Goal: Information Seeking & Learning: Learn about a topic

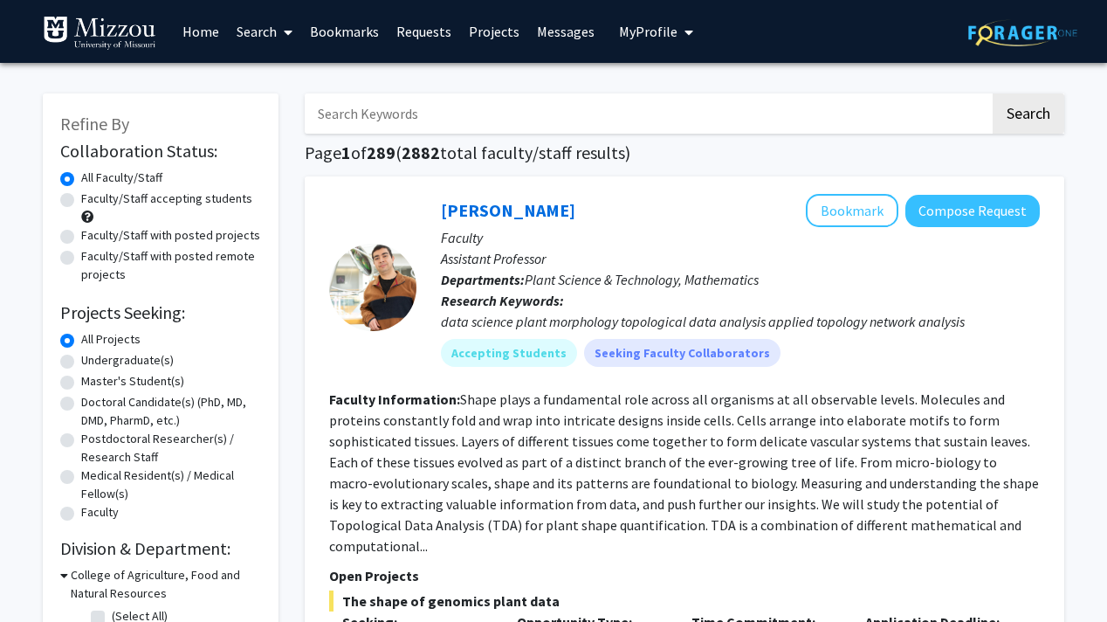
click at [201, 31] on link "Home" at bounding box center [201, 31] width 54 height 61
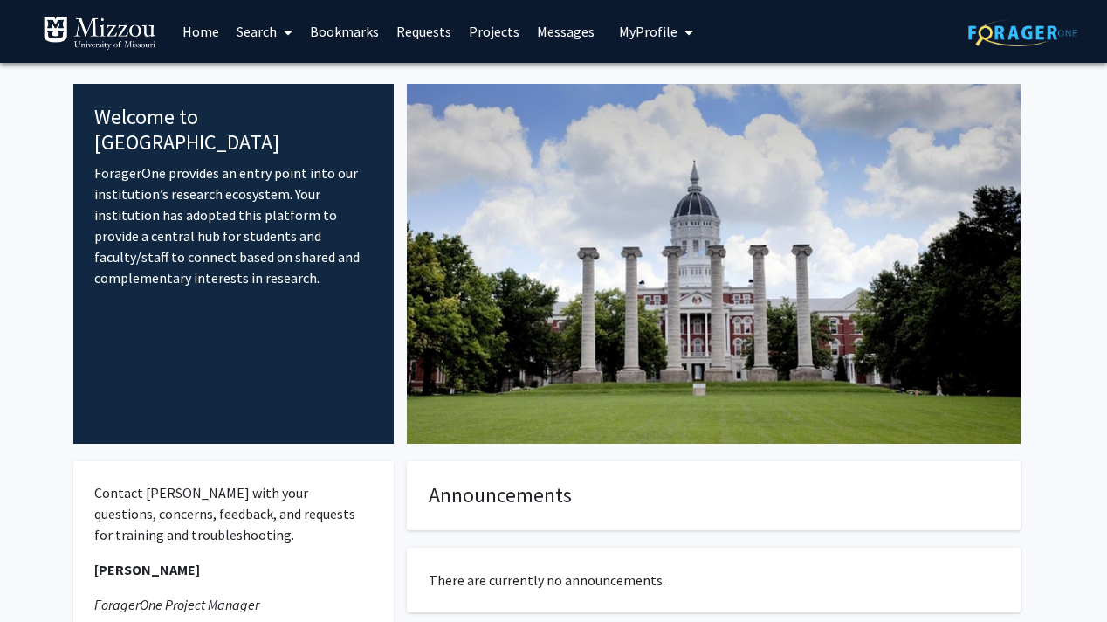
click at [630, 39] on span "My Profile" at bounding box center [648, 31] width 58 height 17
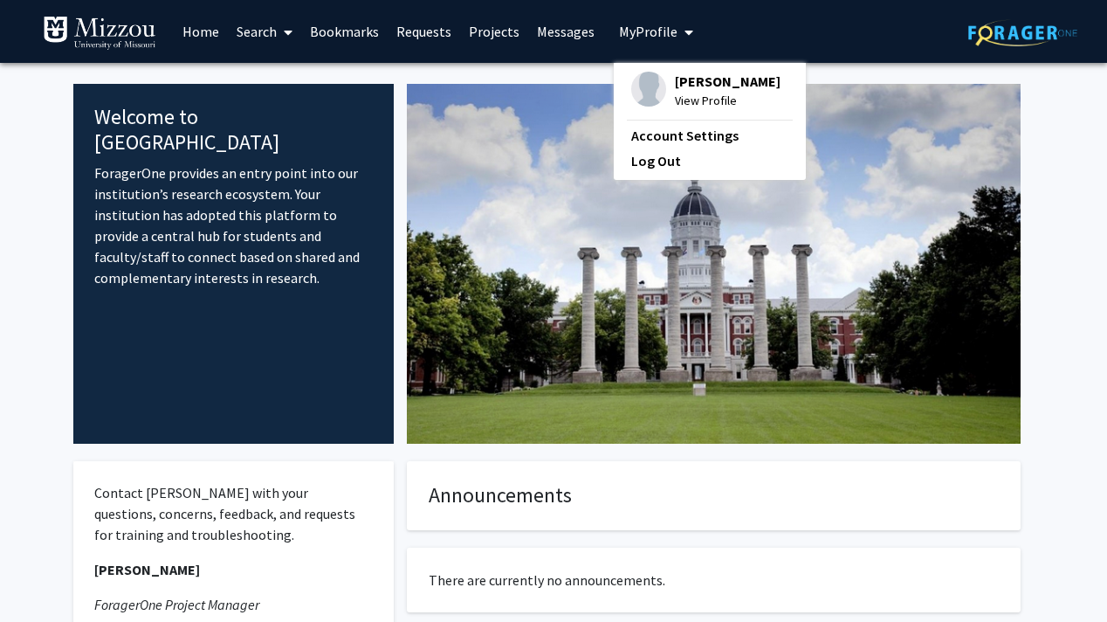
click at [690, 92] on span "View Profile" at bounding box center [728, 100] width 106 height 19
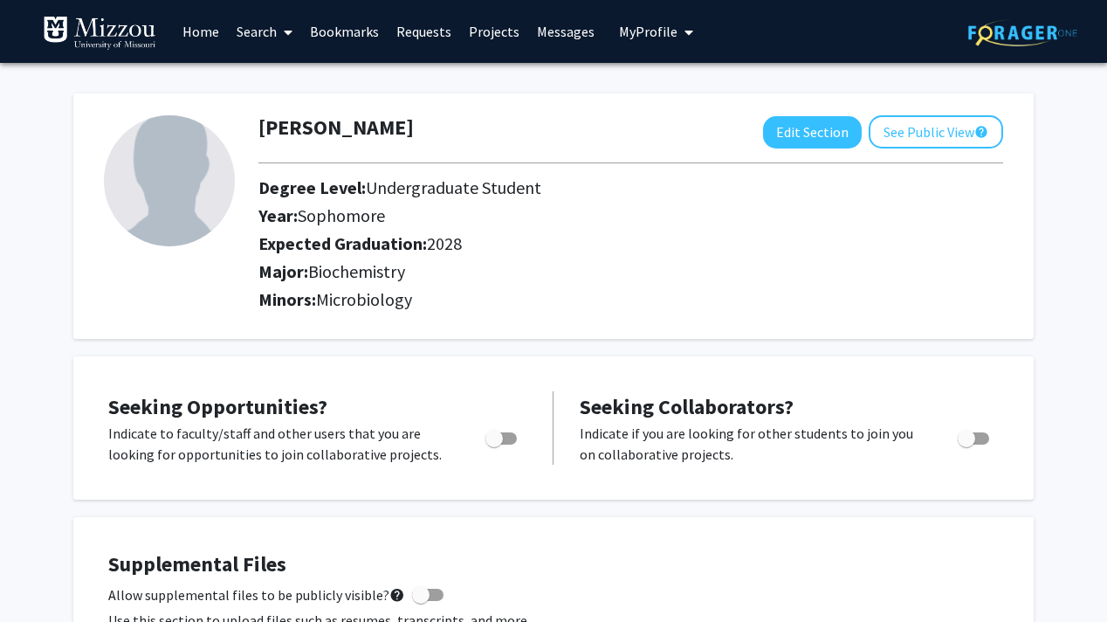
click at [236, 49] on link "Search" at bounding box center [264, 31] width 73 height 61
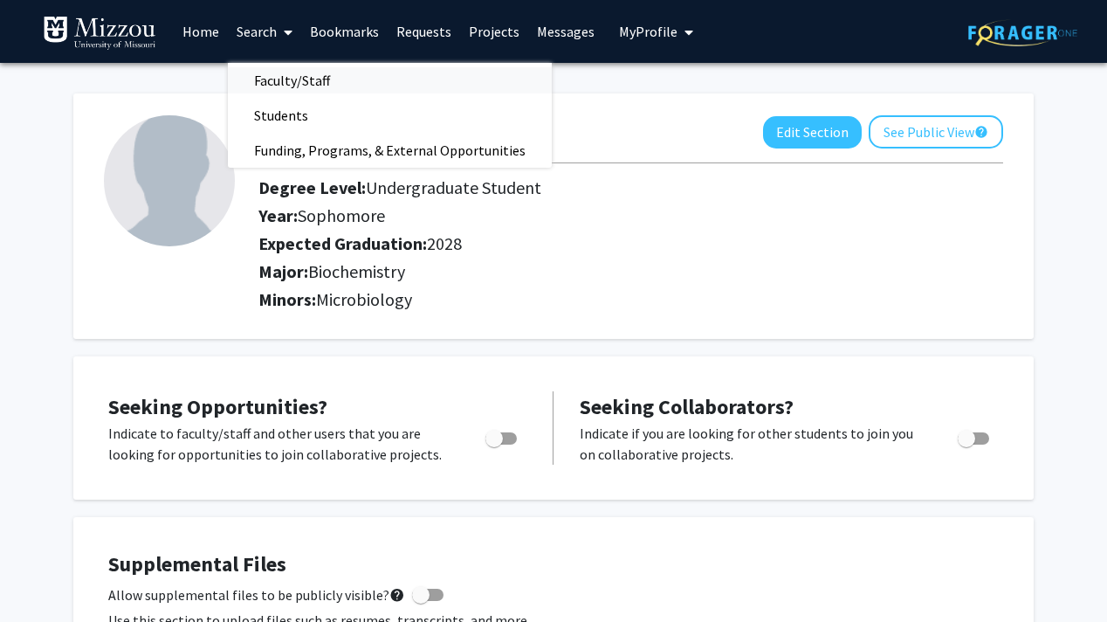
click at [302, 76] on span "Faculty/Staff" at bounding box center [292, 80] width 128 height 35
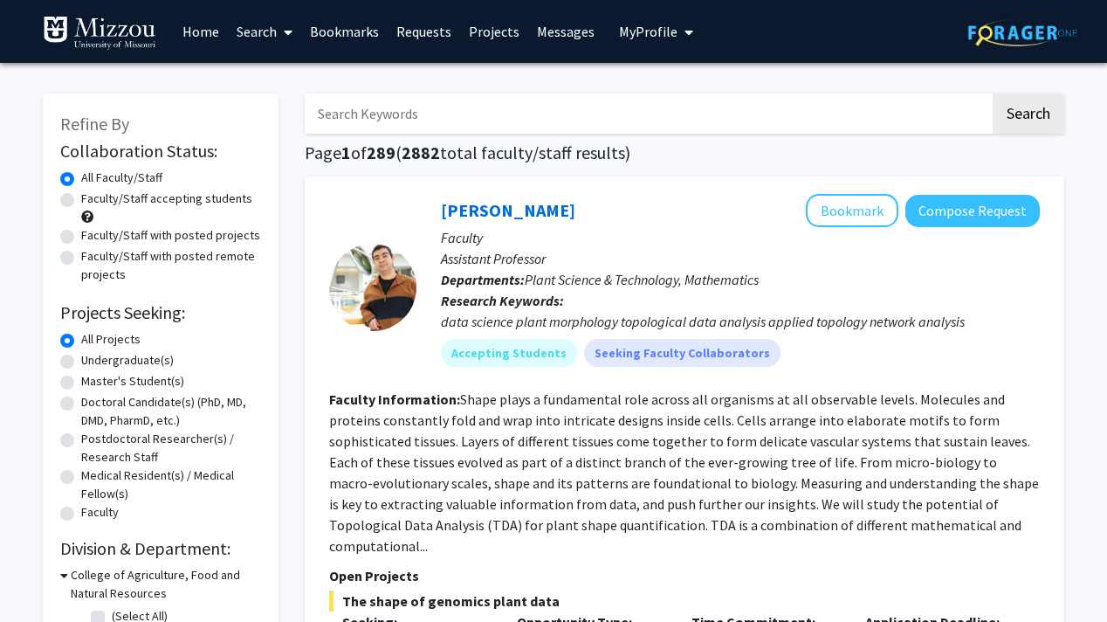
click at [428, 114] on input "Search Keywords" at bounding box center [647, 113] width 685 height 40
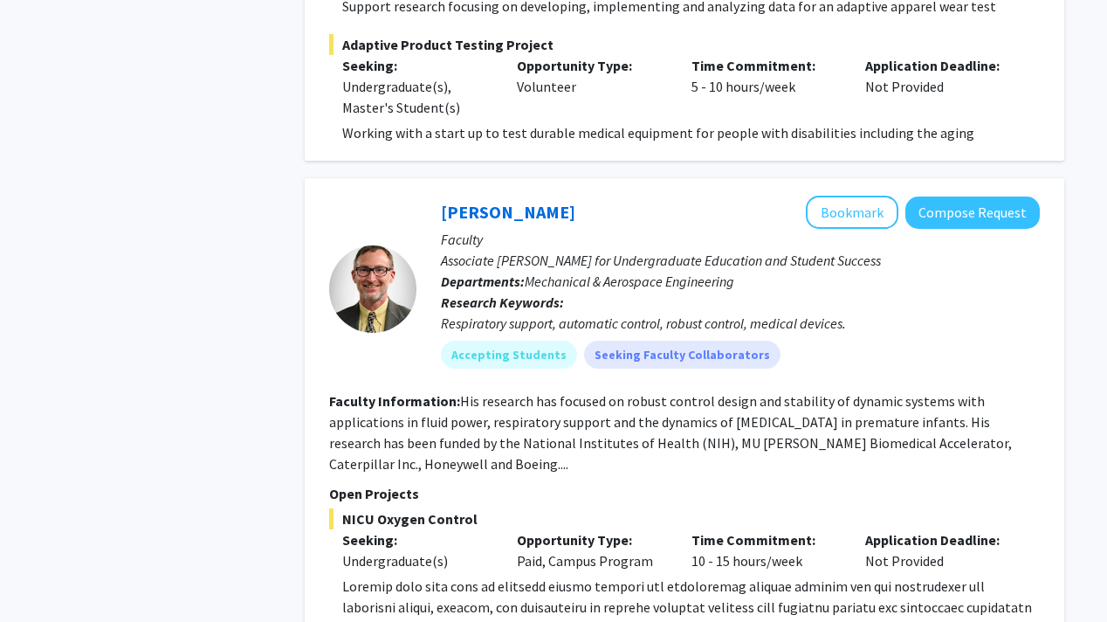
scroll to position [2689, 0]
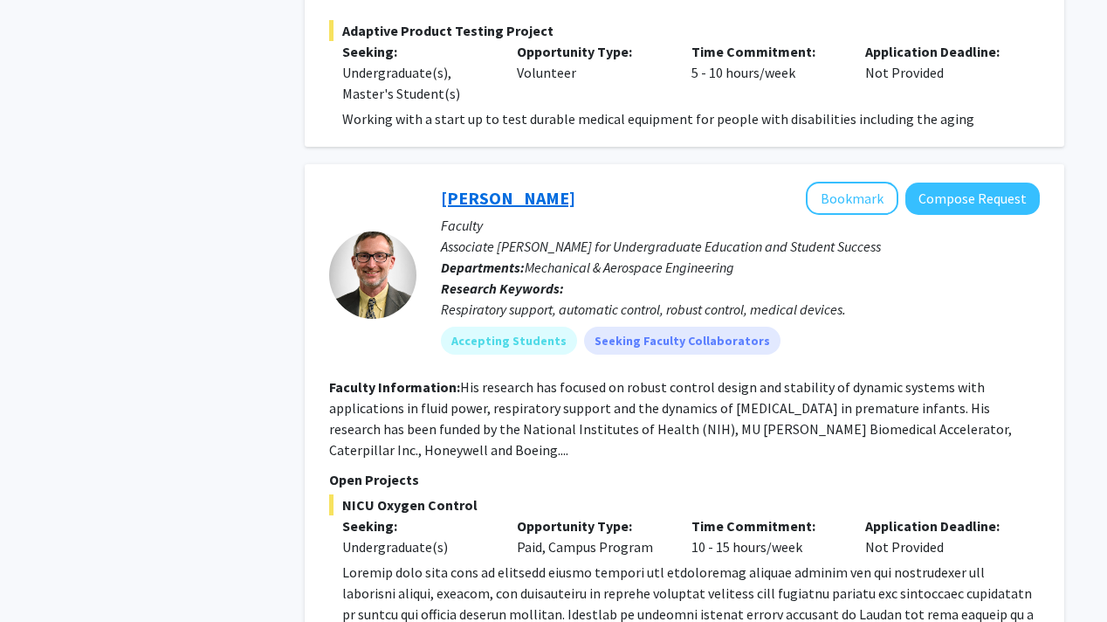
click at [492, 187] on link "[PERSON_NAME]" at bounding box center [508, 198] width 134 height 22
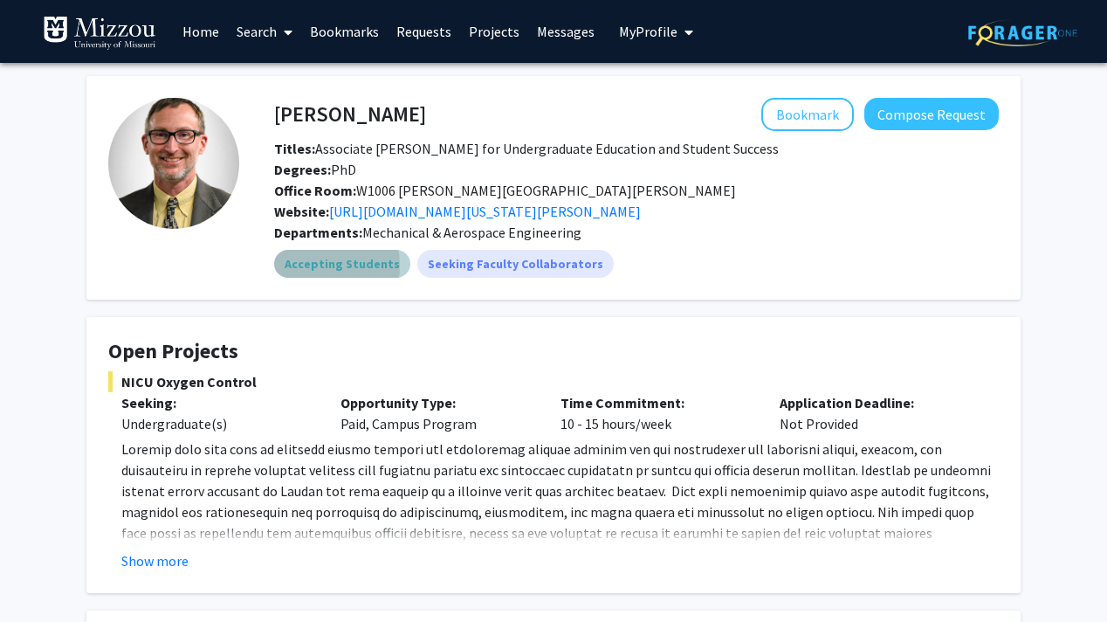
click at [306, 265] on mat-chip "Accepting Students" at bounding box center [342, 264] width 136 height 28
click at [164, 284] on fg-card "[PERSON_NAME] Bookmark Compose Request Titles: Associate [PERSON_NAME] for Unde…" at bounding box center [553, 187] width 934 height 223
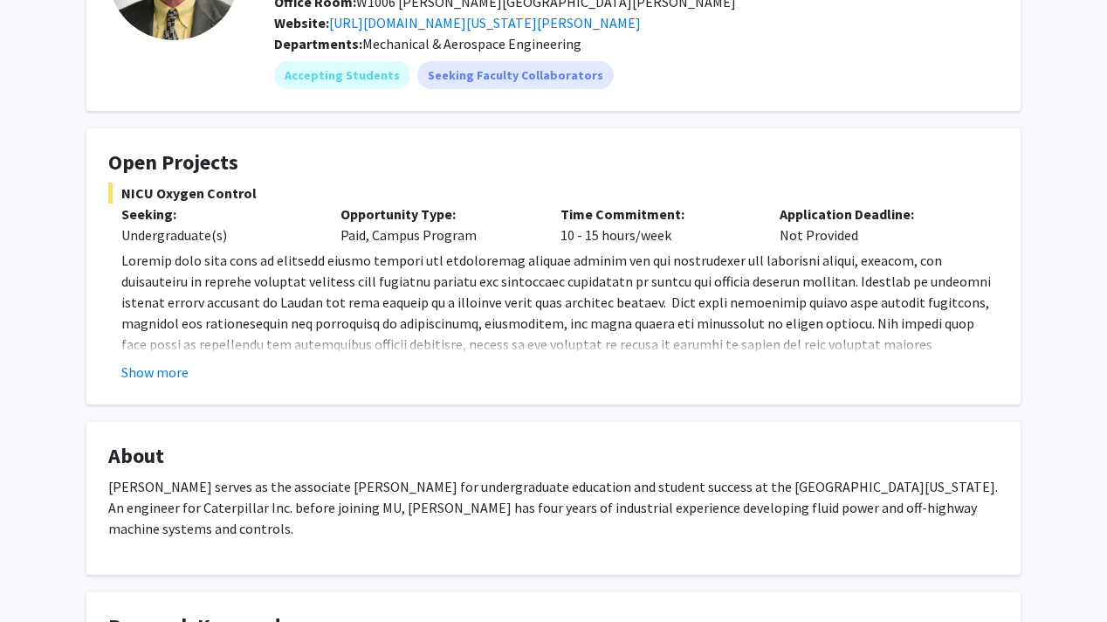
scroll to position [202, 0]
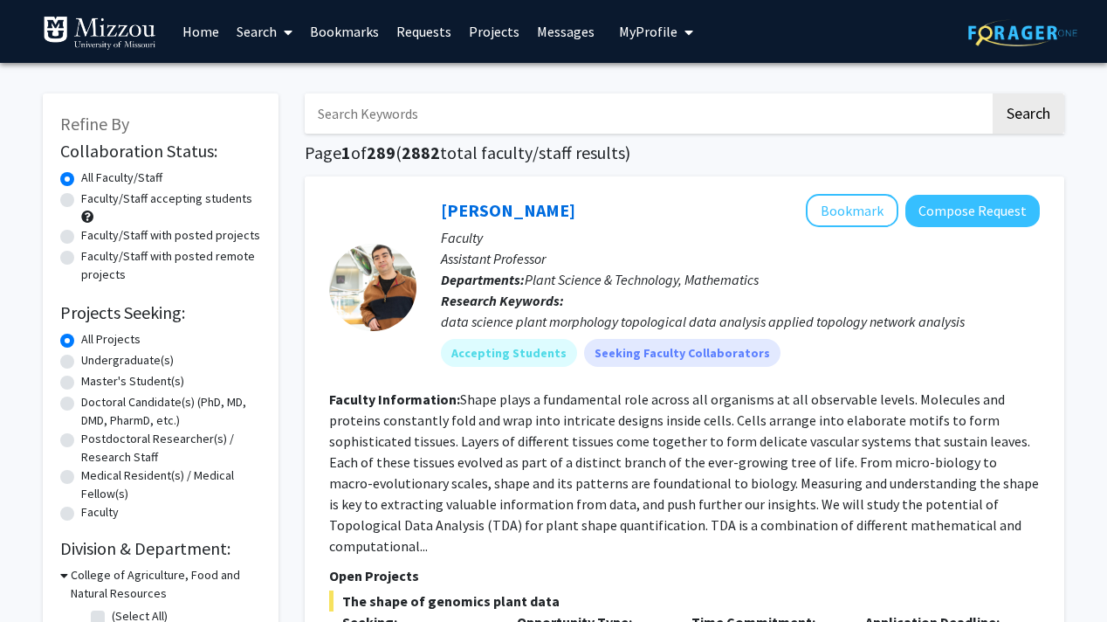
click at [533, 106] on input "Search Keywords" at bounding box center [647, 113] width 685 height 40
type input "m"
type input "[PERSON_NAME]"
click at [993, 93] on button "Search" at bounding box center [1029, 113] width 72 height 40
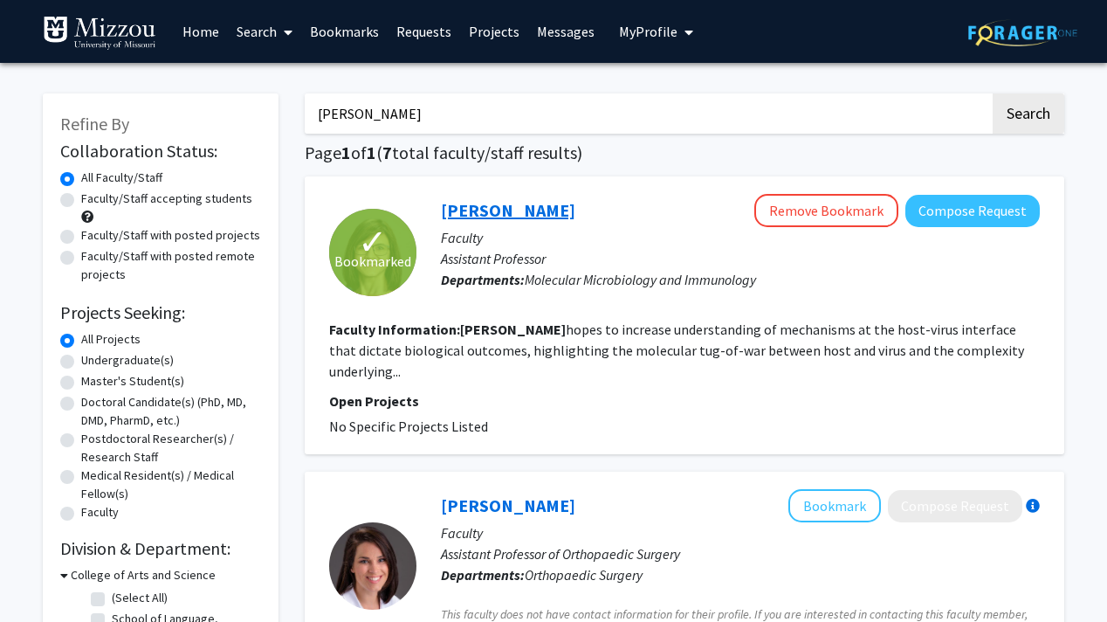
click at [522, 205] on link "[PERSON_NAME]" at bounding box center [508, 210] width 134 height 22
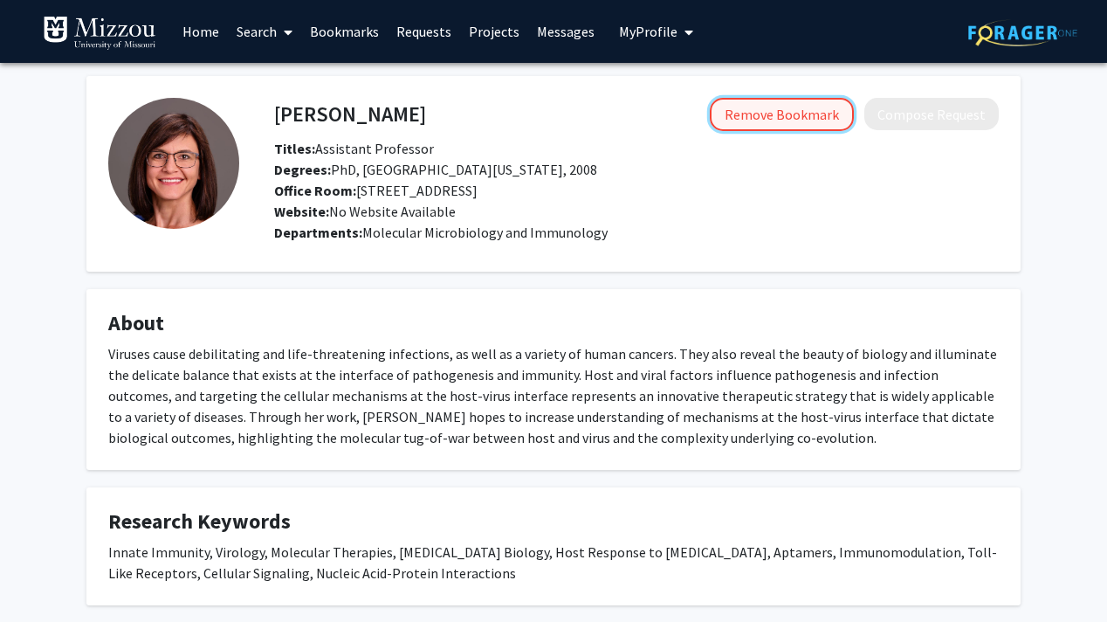
click at [813, 98] on button "Remove Bookmark" at bounding box center [782, 114] width 144 height 33
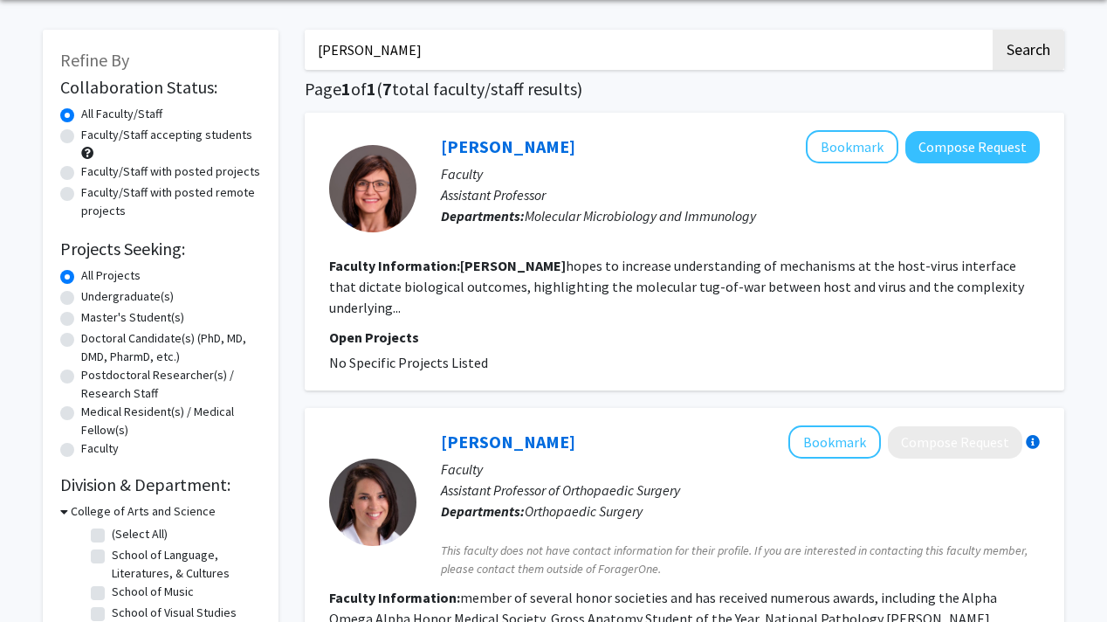
scroll to position [71, 0]
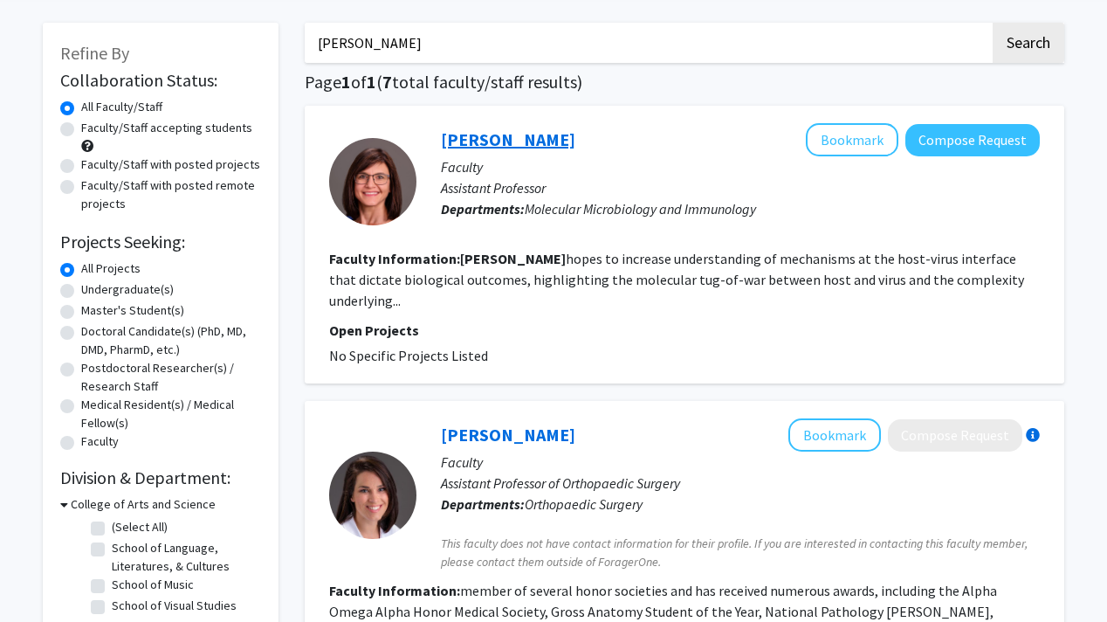
click at [552, 146] on link "[PERSON_NAME]" at bounding box center [508, 139] width 134 height 22
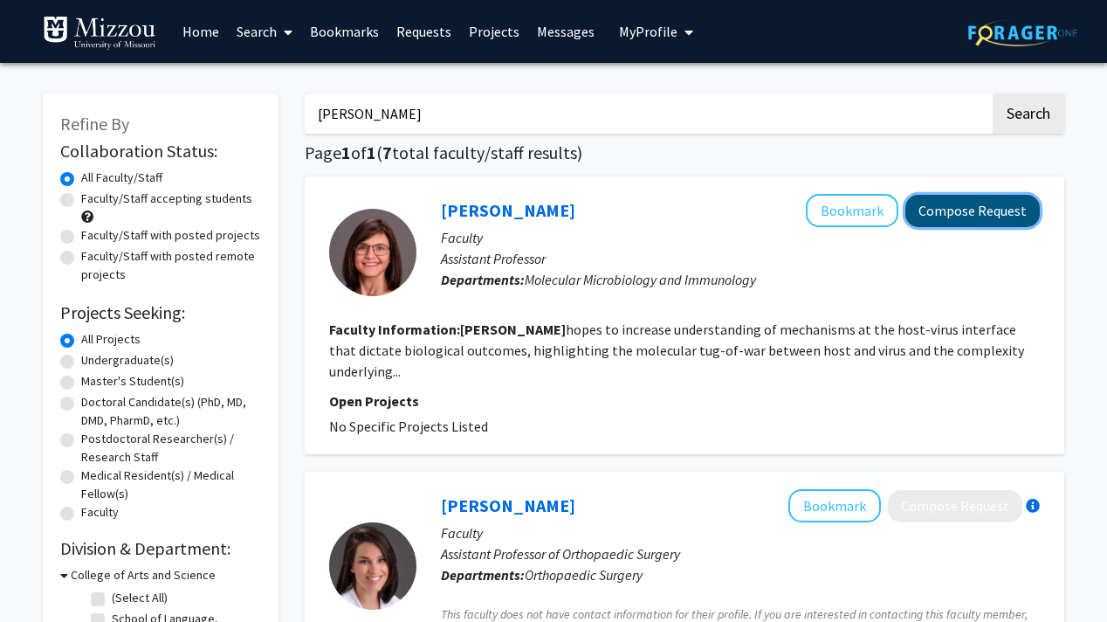
click at [994, 210] on button "Compose Request" at bounding box center [972, 211] width 134 height 32
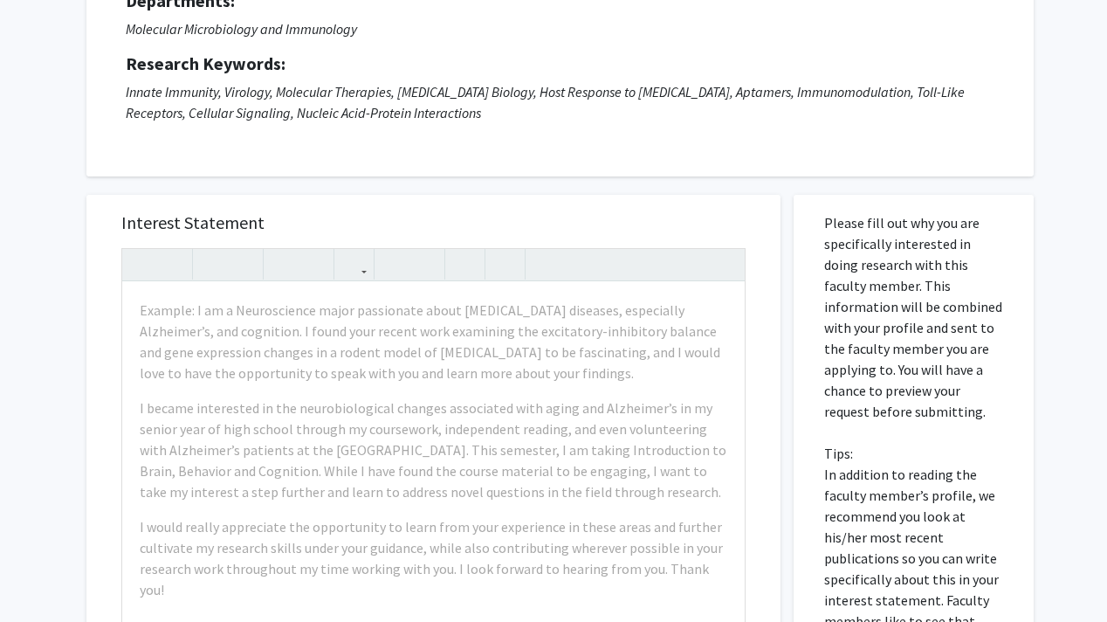
scroll to position [195, 0]
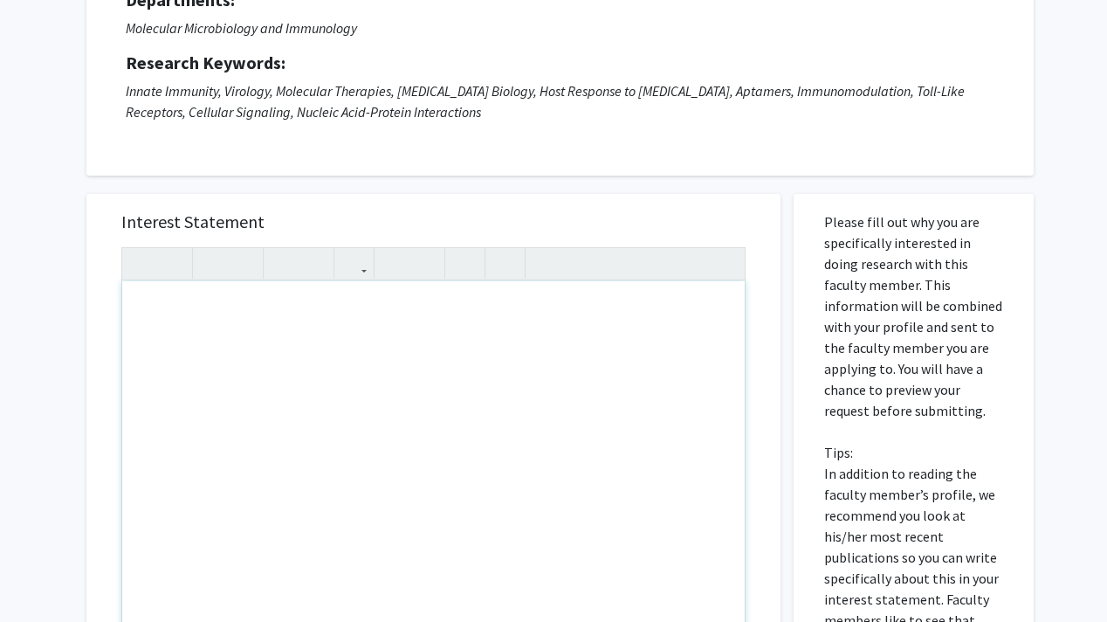
click at [643, 141] on div "Request for [PERSON_NAME] Departments: Molecular Microbiology and Immunology Re…" at bounding box center [560, 45] width 904 height 217
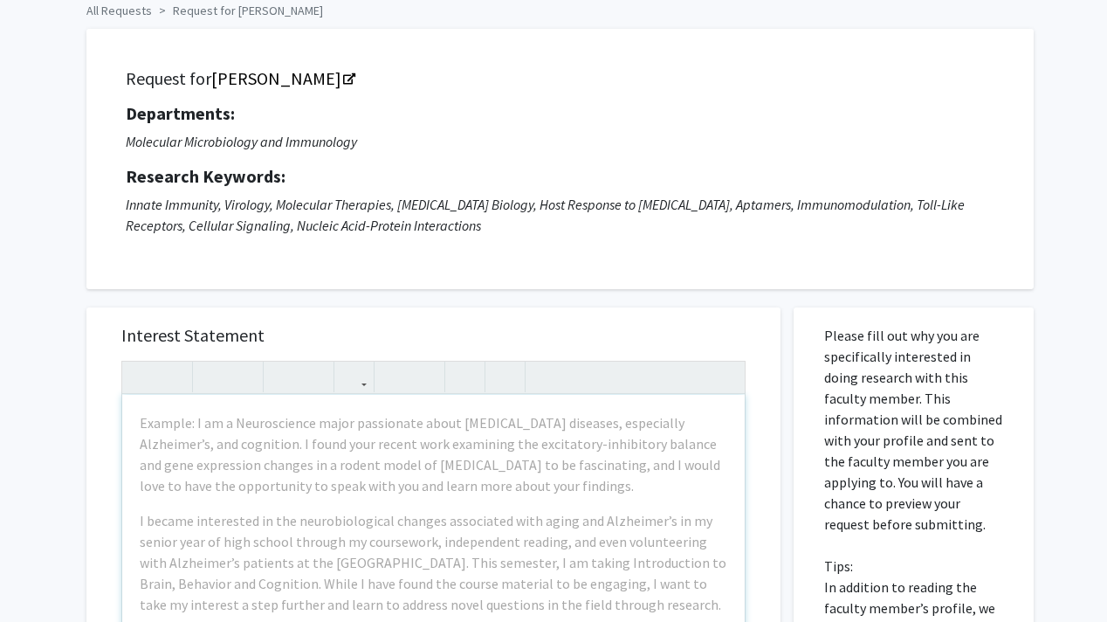
scroll to position [80, 0]
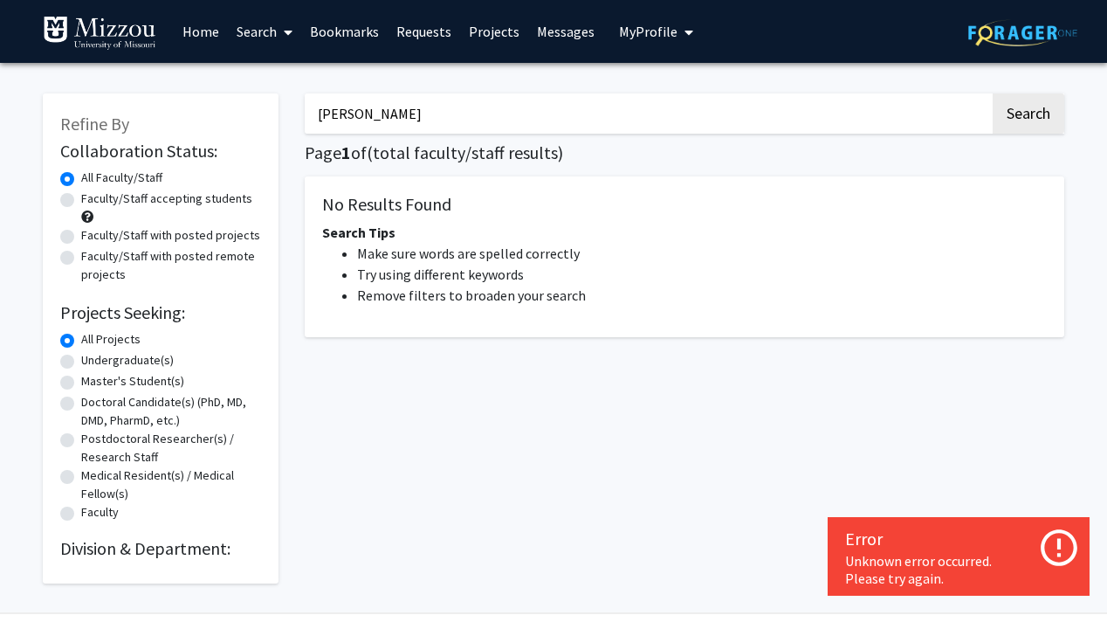
click at [414, 127] on input "[PERSON_NAME]" at bounding box center [647, 113] width 685 height 40
click at [1022, 106] on button "Search" at bounding box center [1029, 113] width 72 height 40
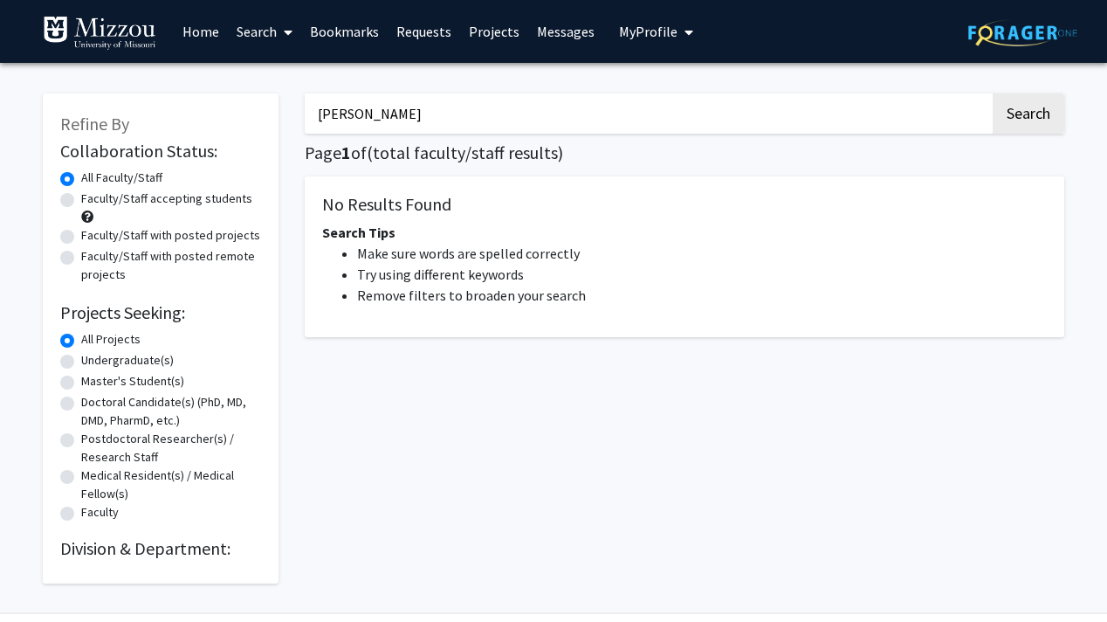
click at [202, 41] on link "Home" at bounding box center [201, 31] width 54 height 61
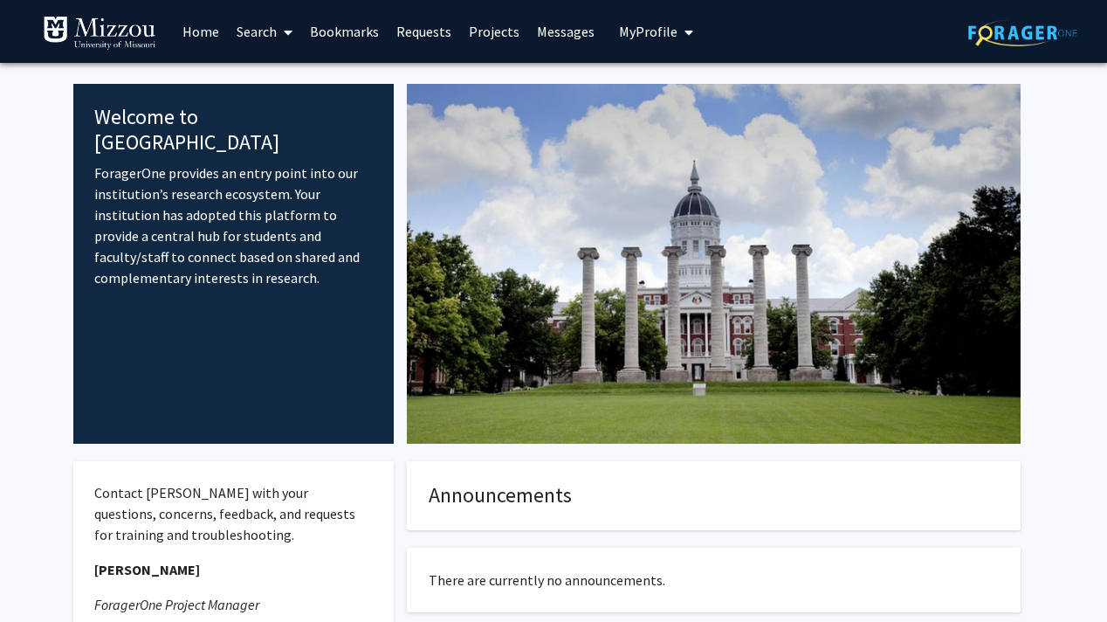
click at [269, 25] on link "Search" at bounding box center [264, 31] width 73 height 61
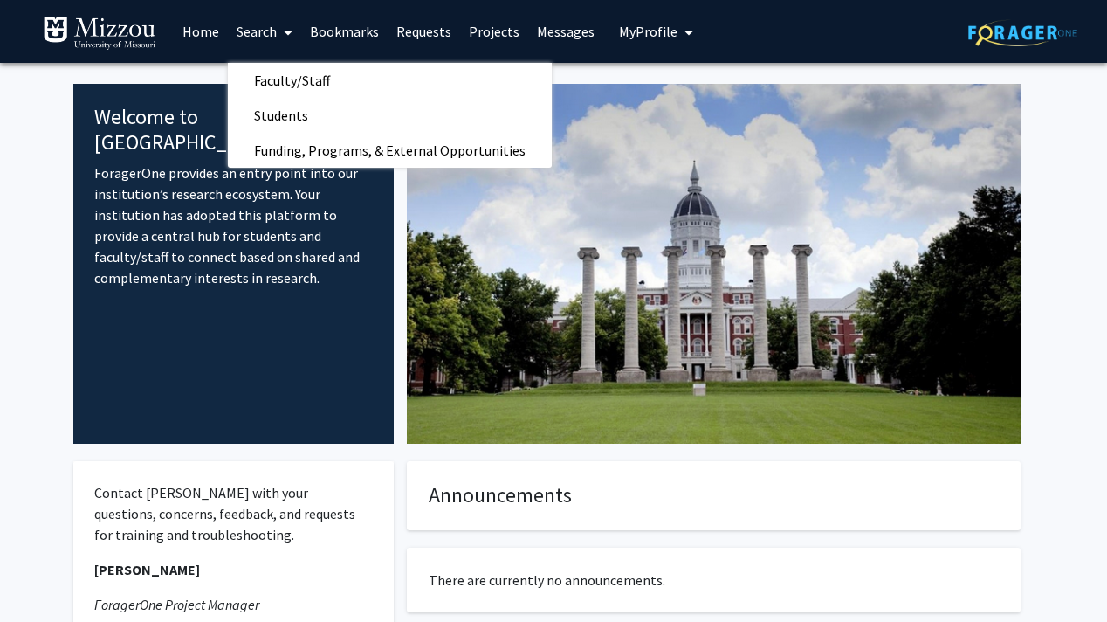
click at [619, 31] on span "My Profile" at bounding box center [648, 31] width 58 height 17
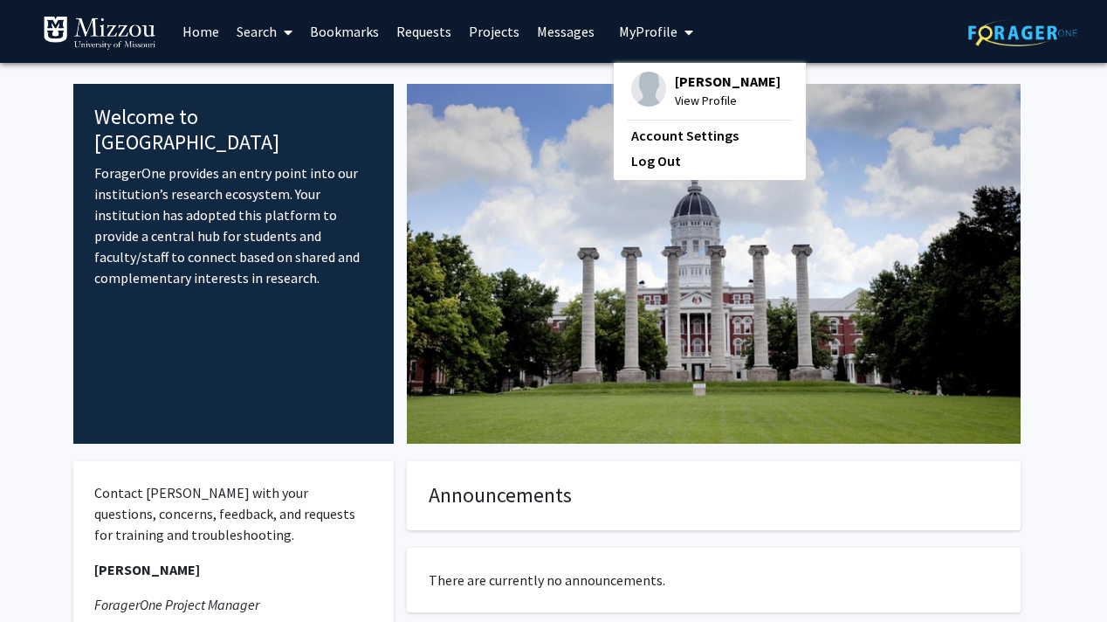
click at [632, 83] on img at bounding box center [648, 89] width 35 height 35
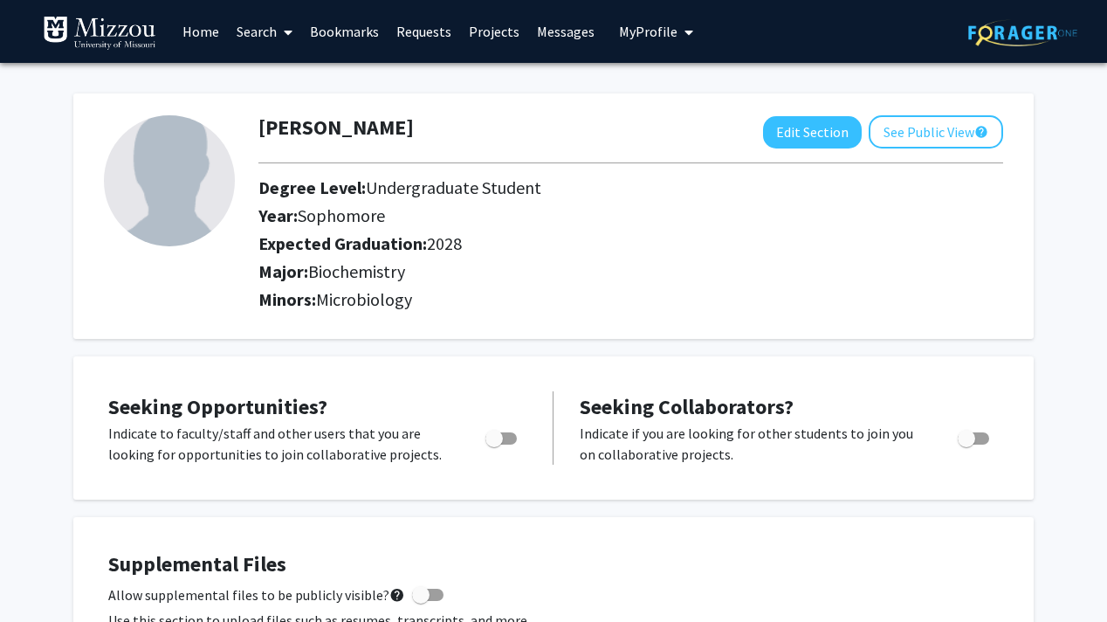
click at [286, 26] on icon at bounding box center [288, 32] width 9 height 14
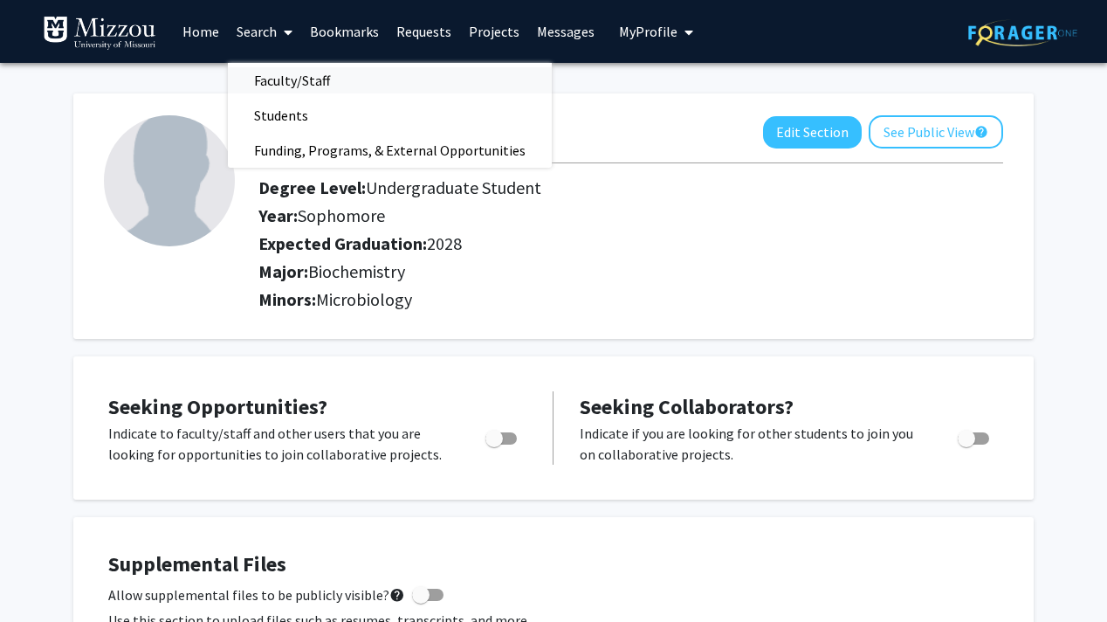
click at [292, 78] on span "Faculty/Staff" at bounding box center [292, 80] width 128 height 35
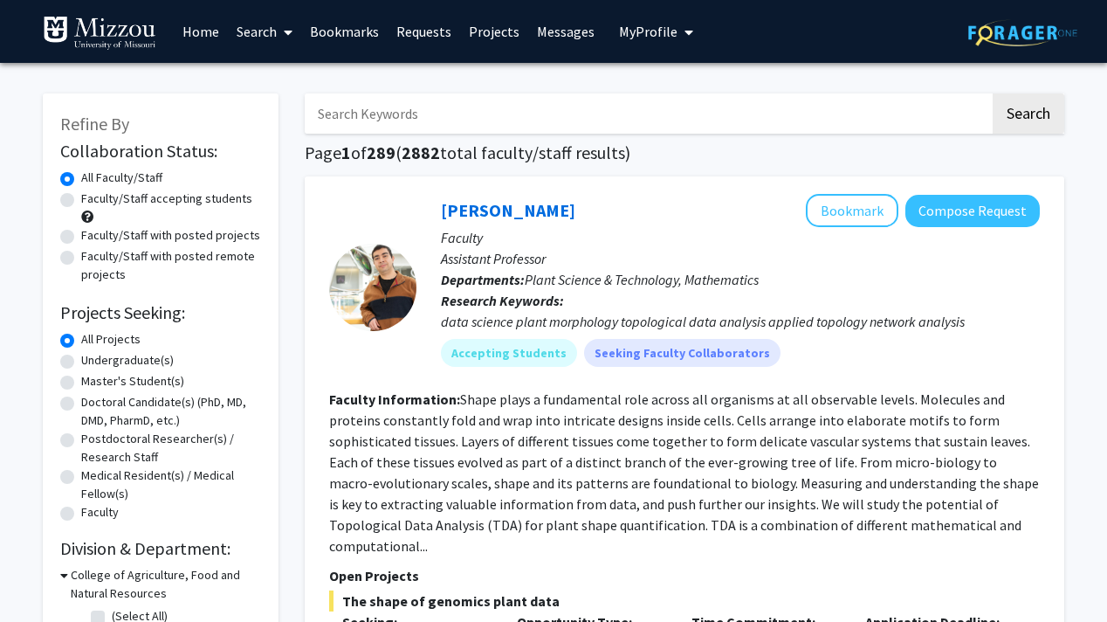
click at [409, 111] on input "Search Keywords" at bounding box center [647, 113] width 685 height 40
type input "[MEDICAL_DATA]"
click at [993, 93] on button "Search" at bounding box center [1029, 113] width 72 height 40
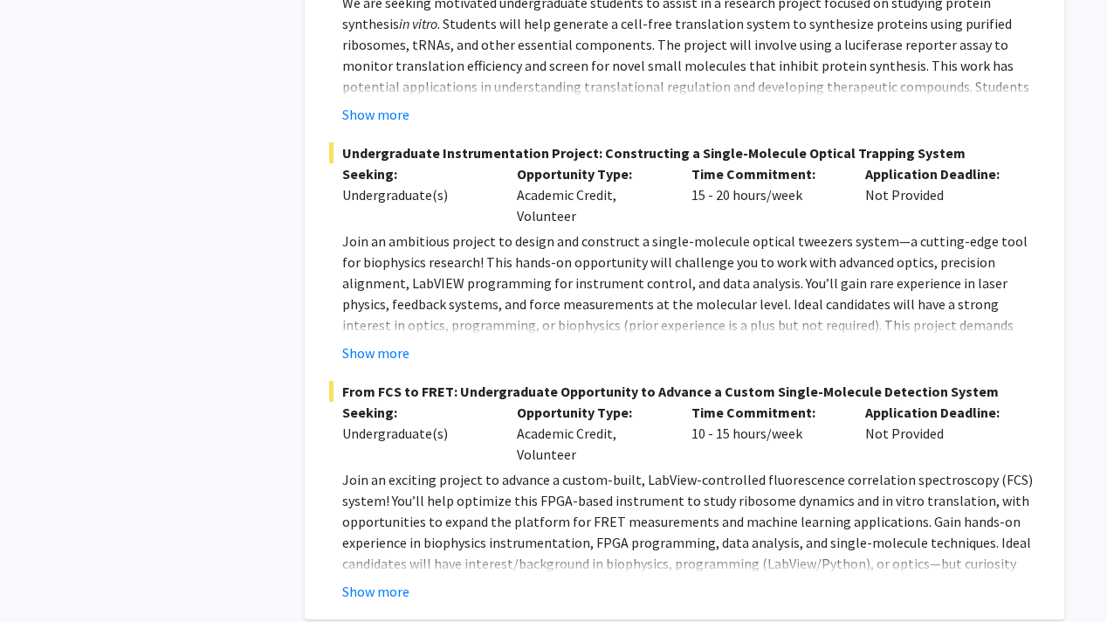
scroll to position [4088, 0]
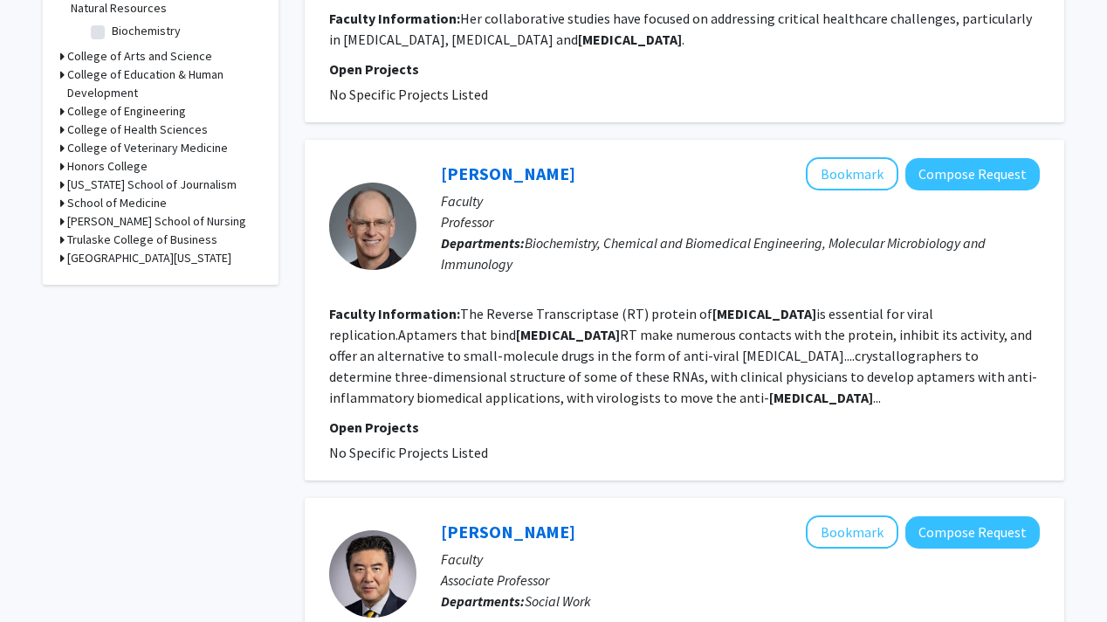
scroll to position [583, 0]
